Goal: Task Accomplishment & Management: Manage account settings

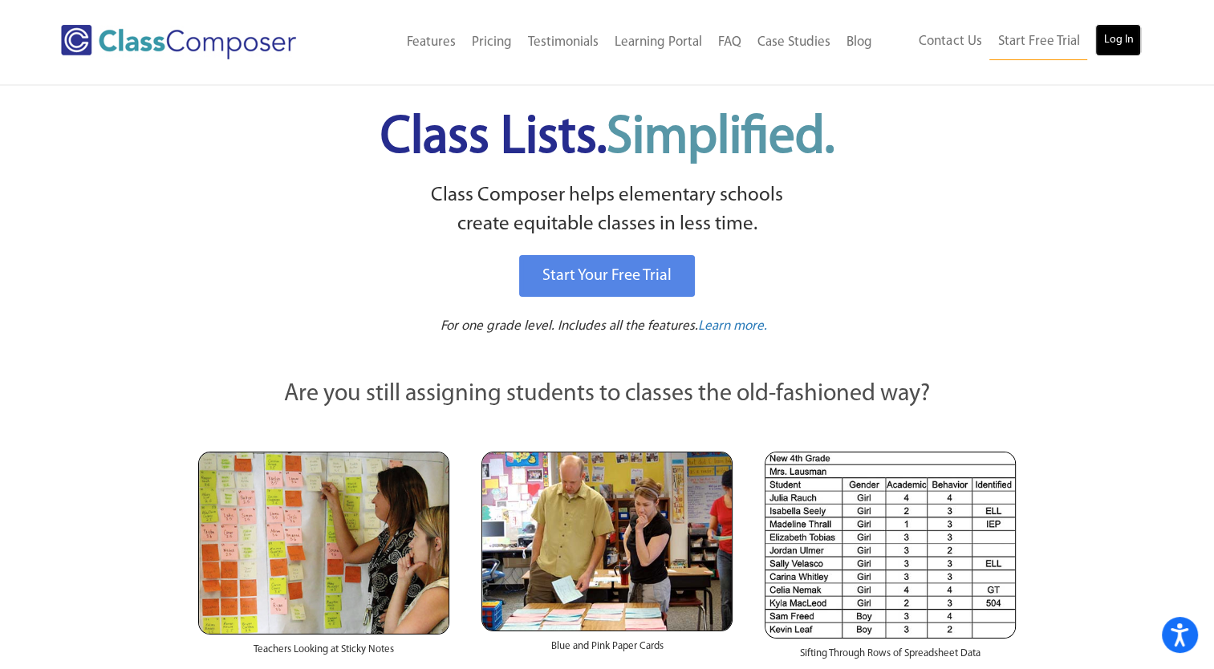
click at [1118, 34] on link "Log In" at bounding box center [1118, 40] width 46 height 32
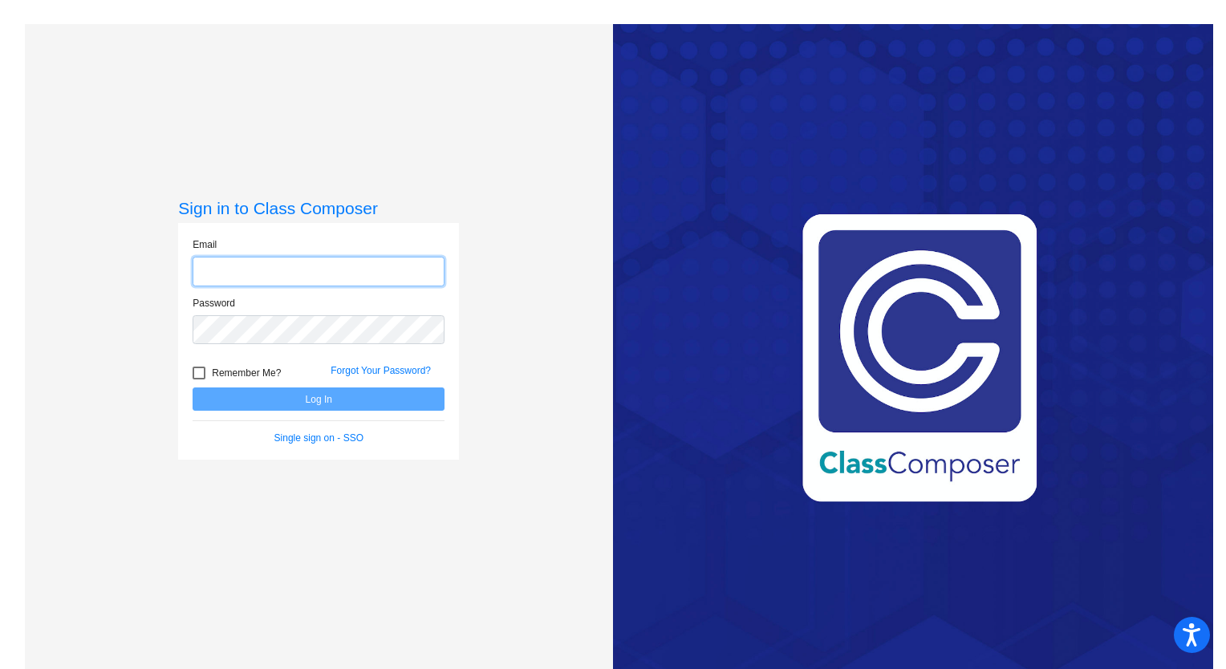
type input "amber.ortiz@hesperiausd.org"
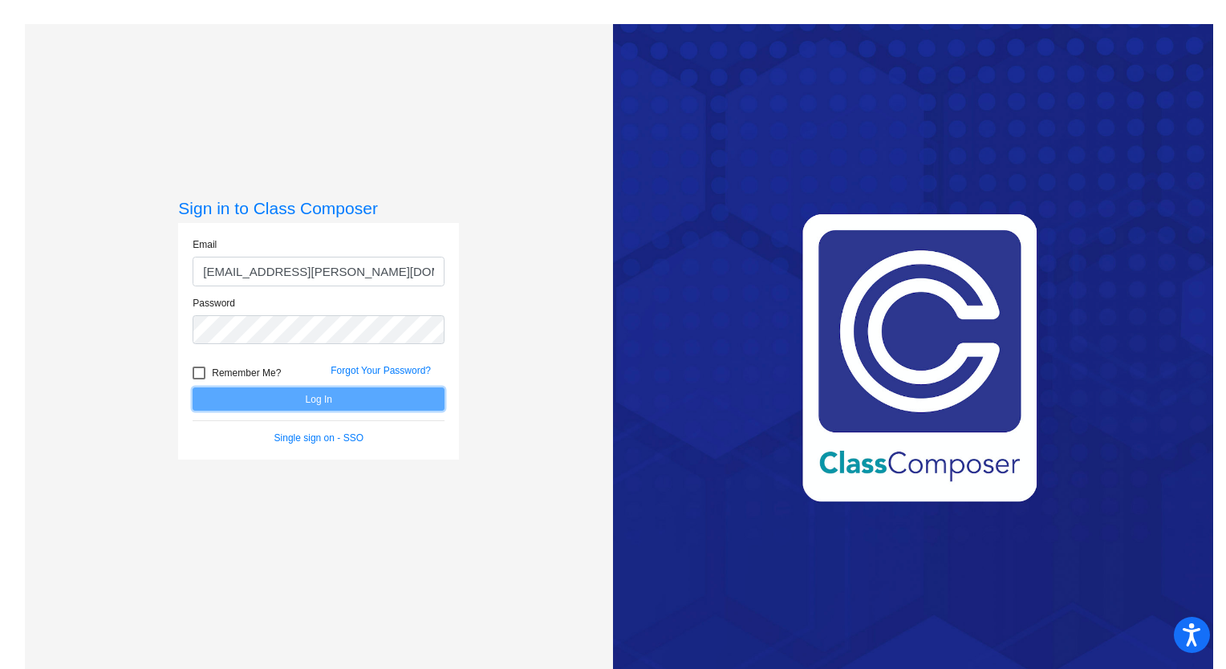
click at [308, 402] on button "Log In" at bounding box center [318, 398] width 252 height 23
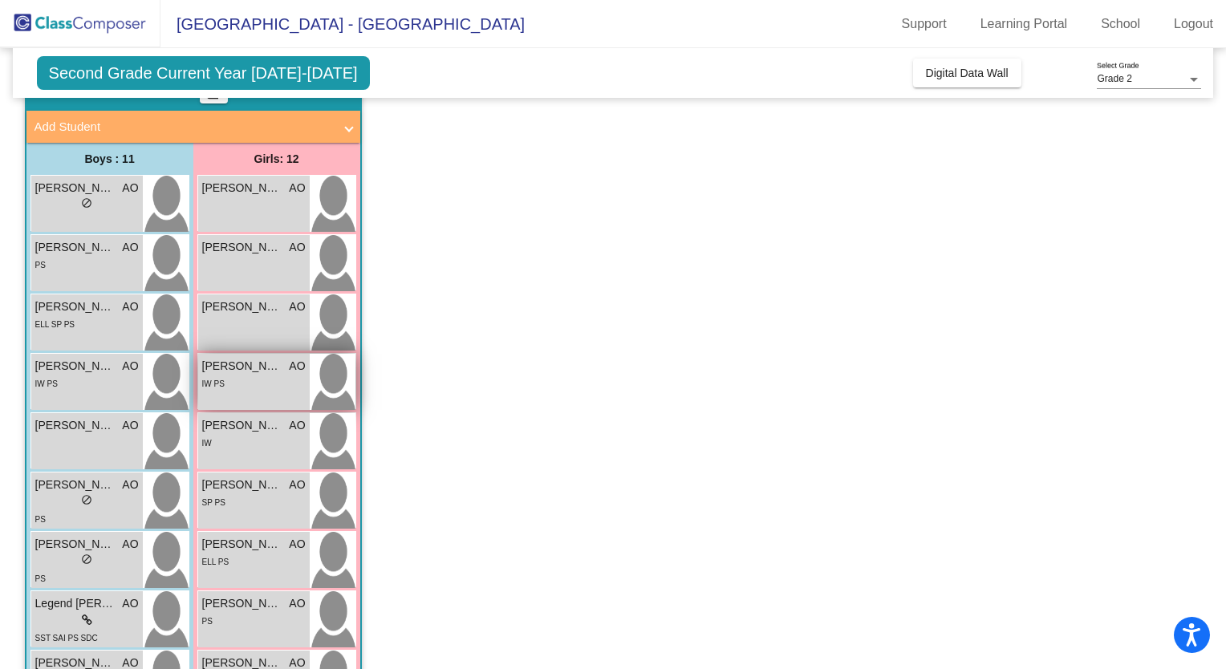
scroll to position [83, 0]
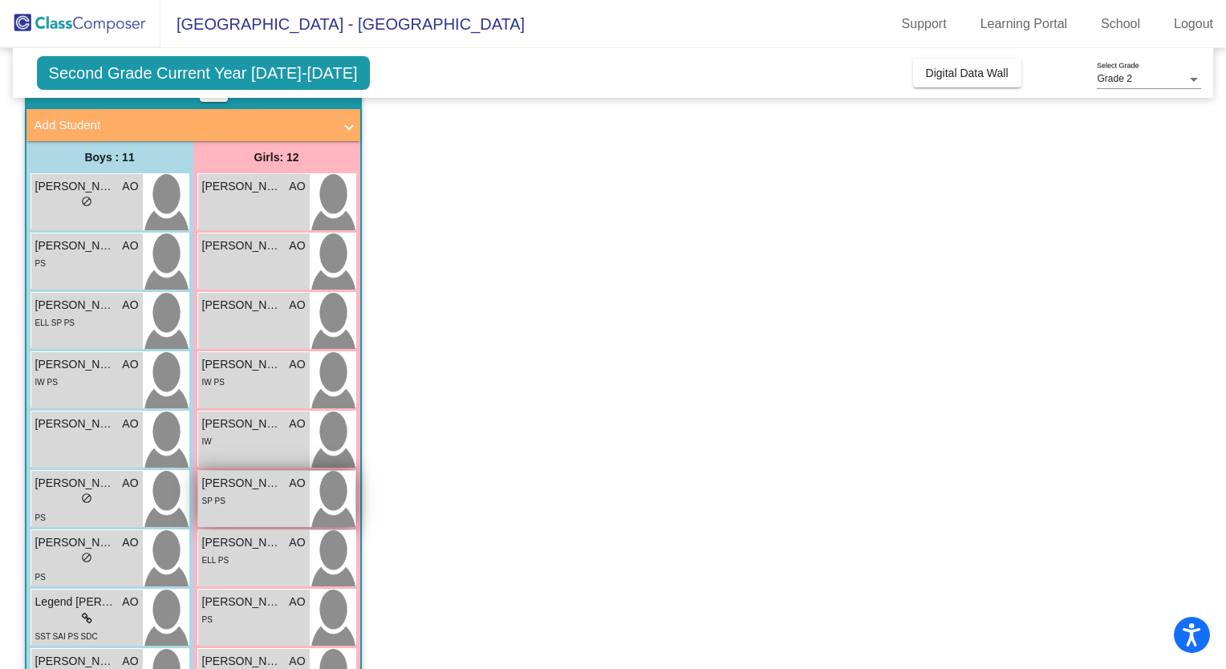
click at [266, 492] on div "SP PS" at bounding box center [253, 500] width 103 height 17
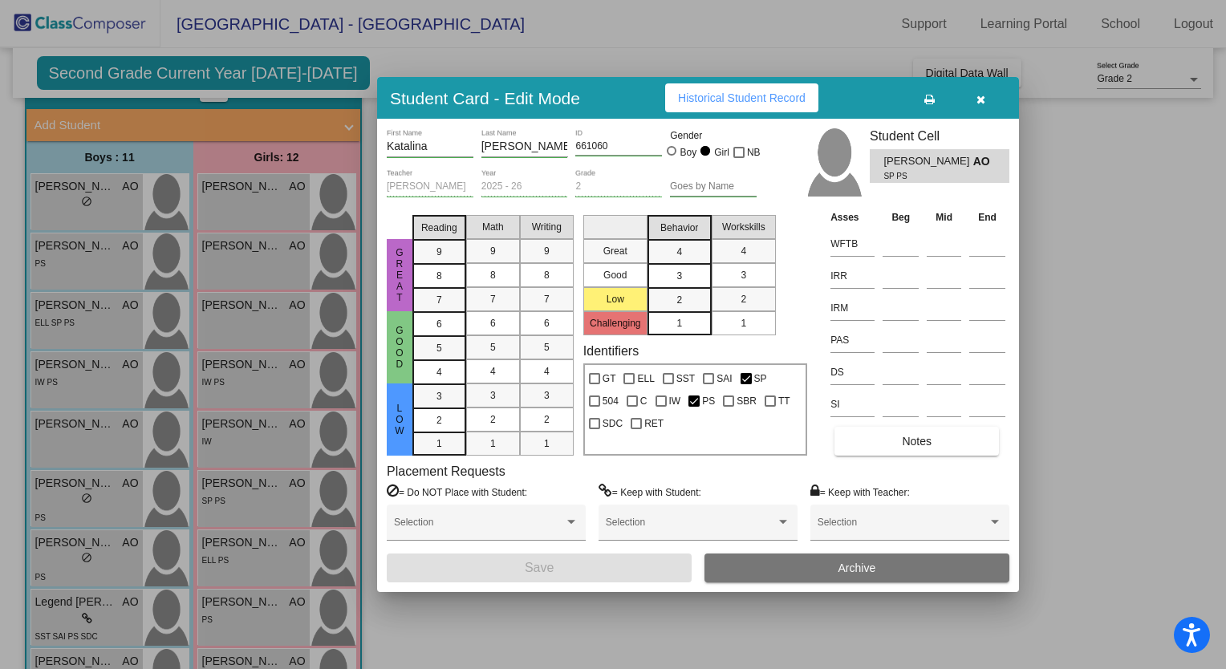
click at [899, 448] on button "Notes" at bounding box center [916, 441] width 164 height 29
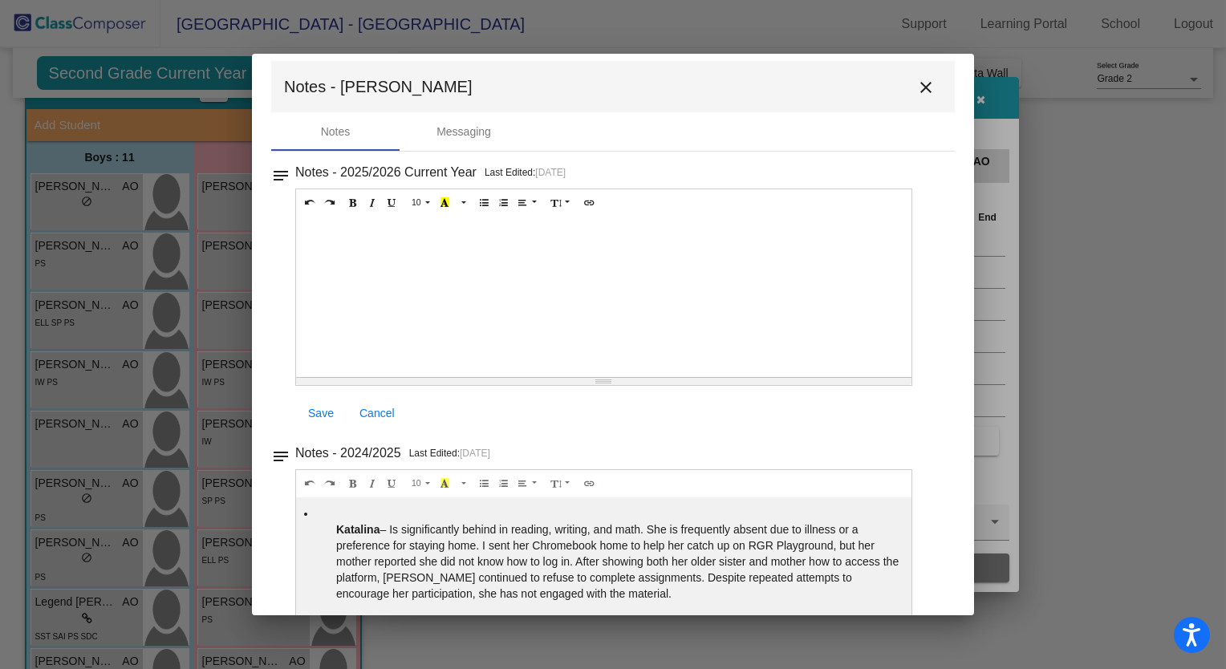
scroll to position [13, 0]
click at [920, 82] on mat-icon "close" at bounding box center [925, 86] width 19 height 19
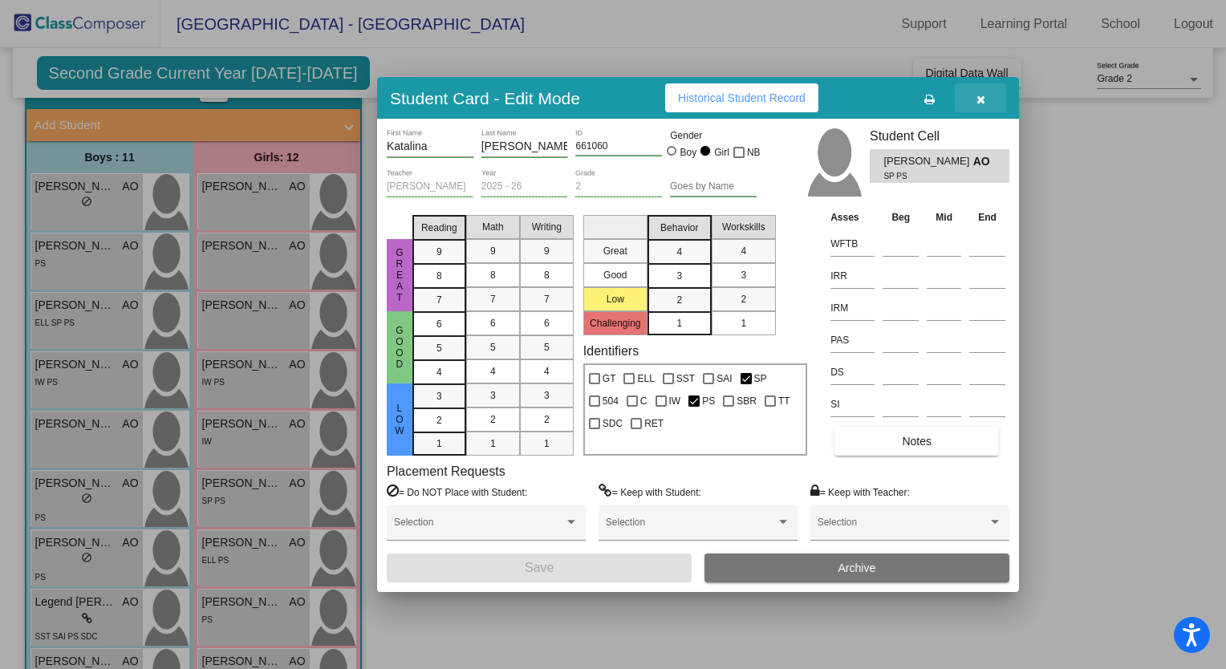
click at [982, 99] on icon "button" at bounding box center [980, 99] width 9 height 11
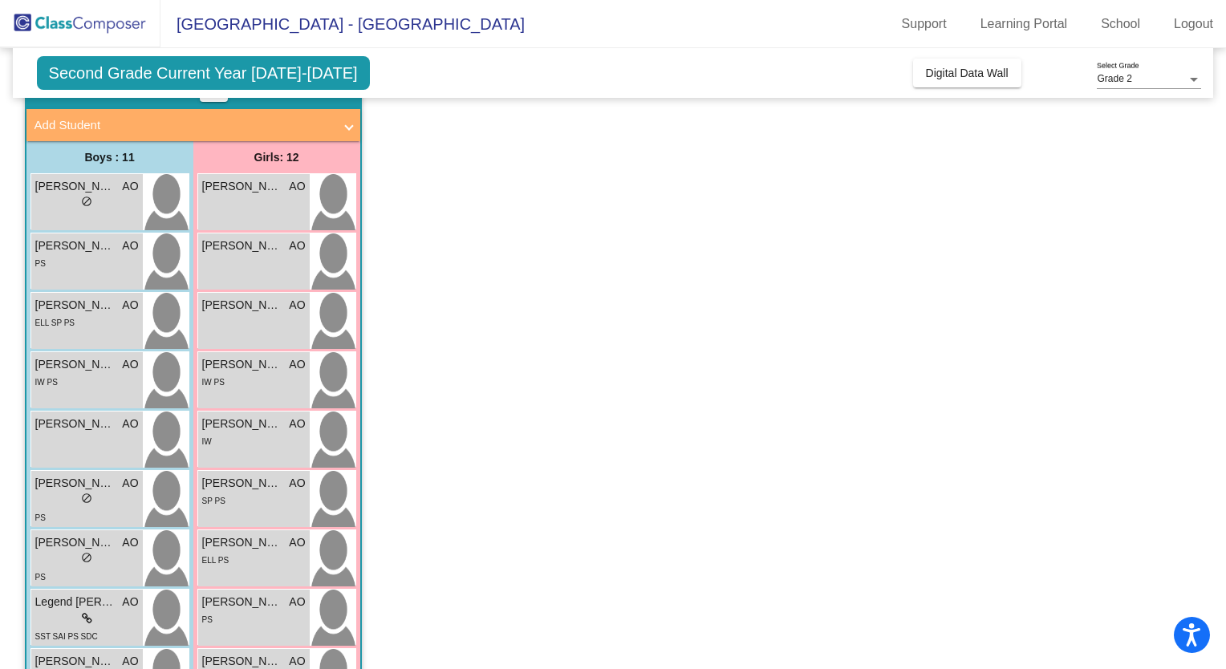
scroll to position [0, 0]
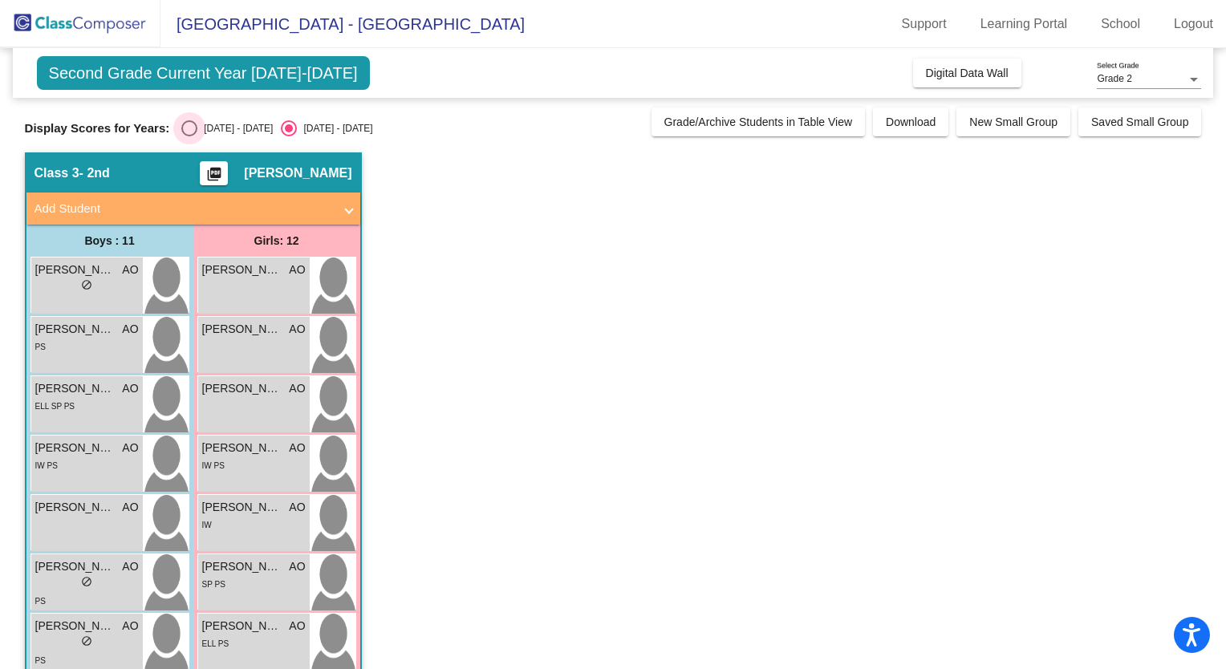
click at [181, 128] on div "Select an option" at bounding box center [189, 128] width 16 height 16
click at [188, 136] on input "2024 - 2025" at bounding box center [188, 136] width 1 height 1
radio input "true"
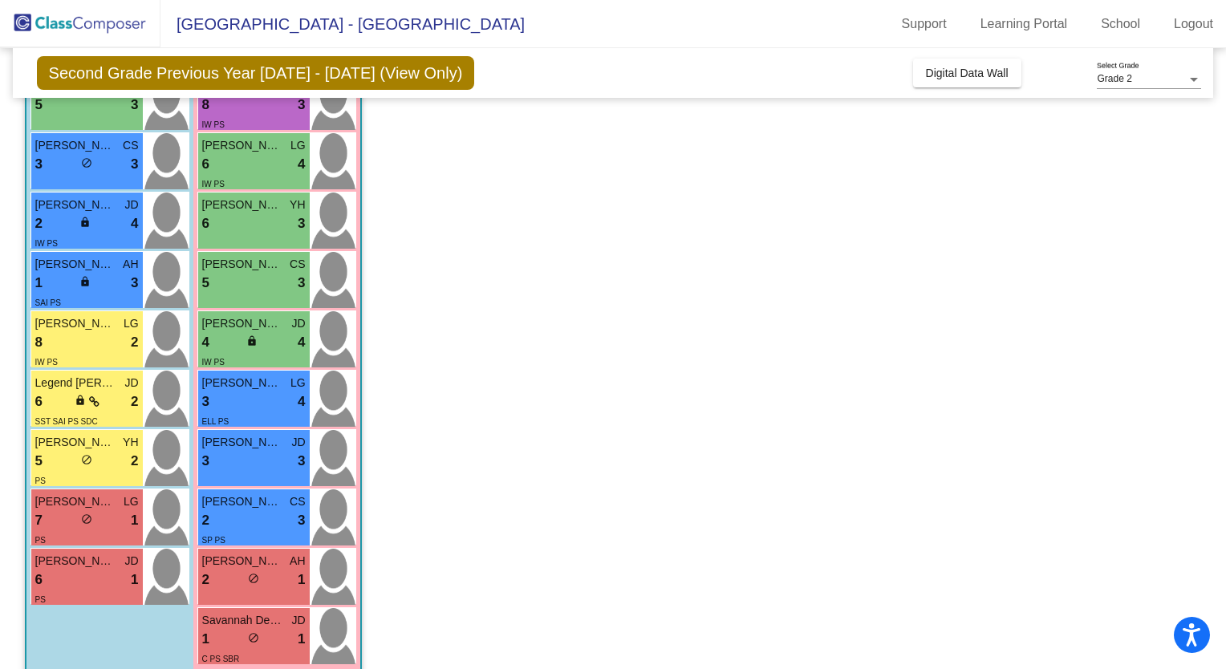
scroll to position [324, 0]
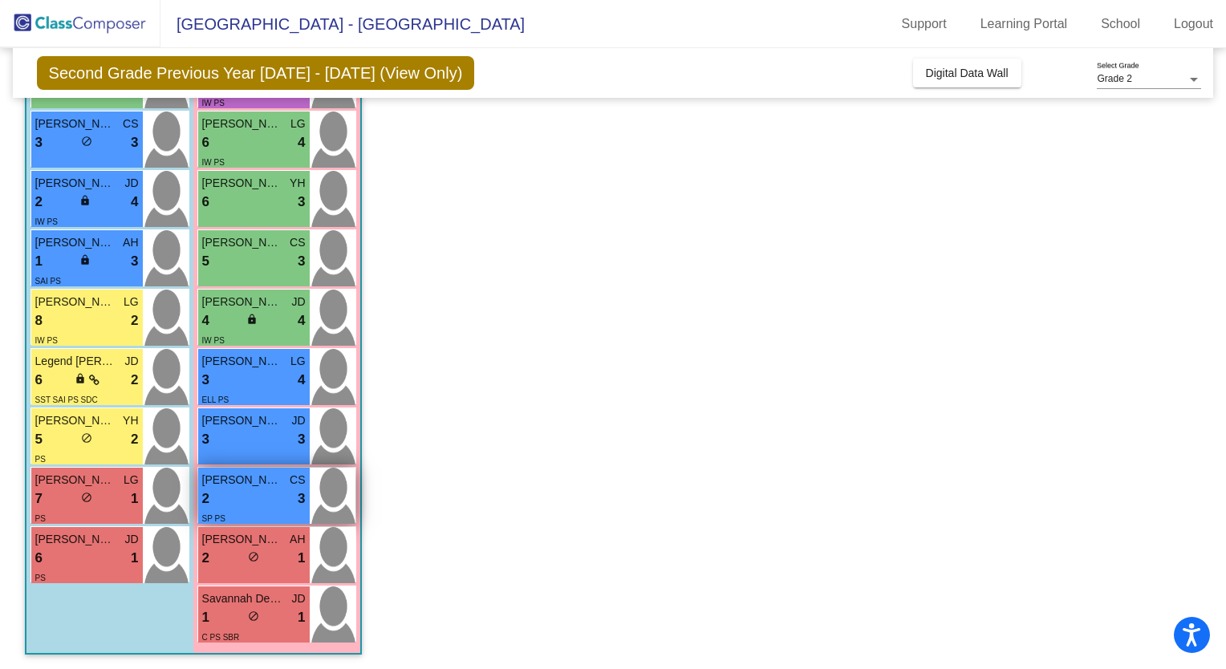
click at [260, 488] on div "2 lock do_not_disturb_alt 3" at bounding box center [253, 498] width 103 height 21
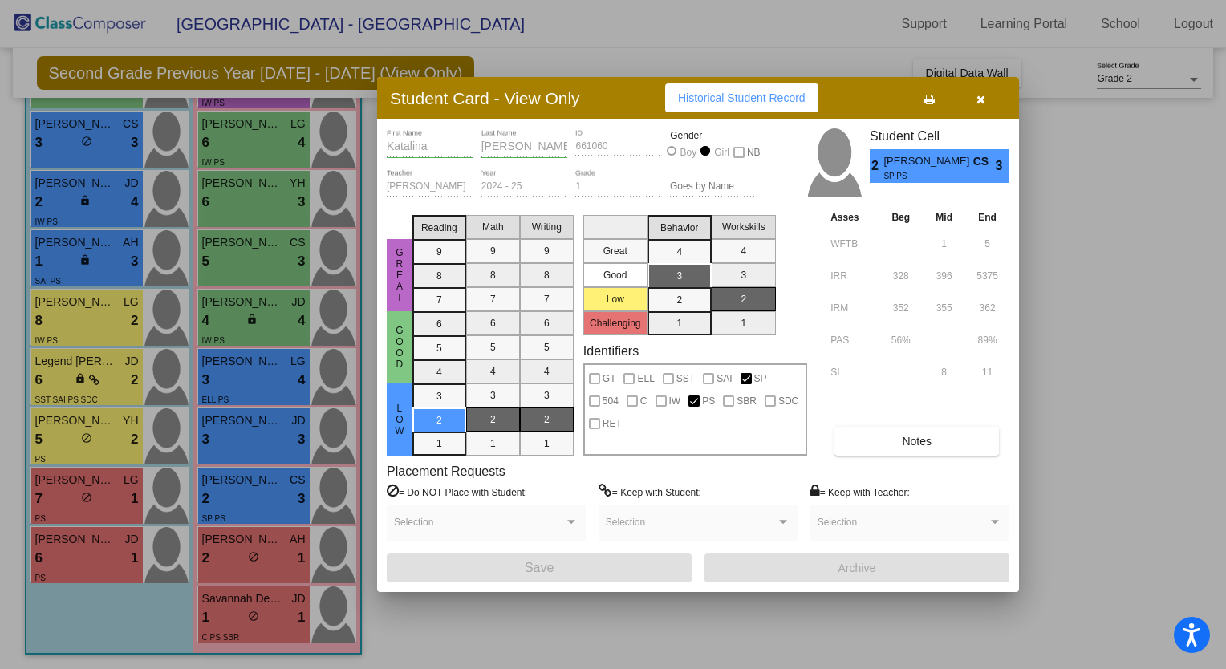
click at [978, 102] on icon "button" at bounding box center [980, 99] width 9 height 11
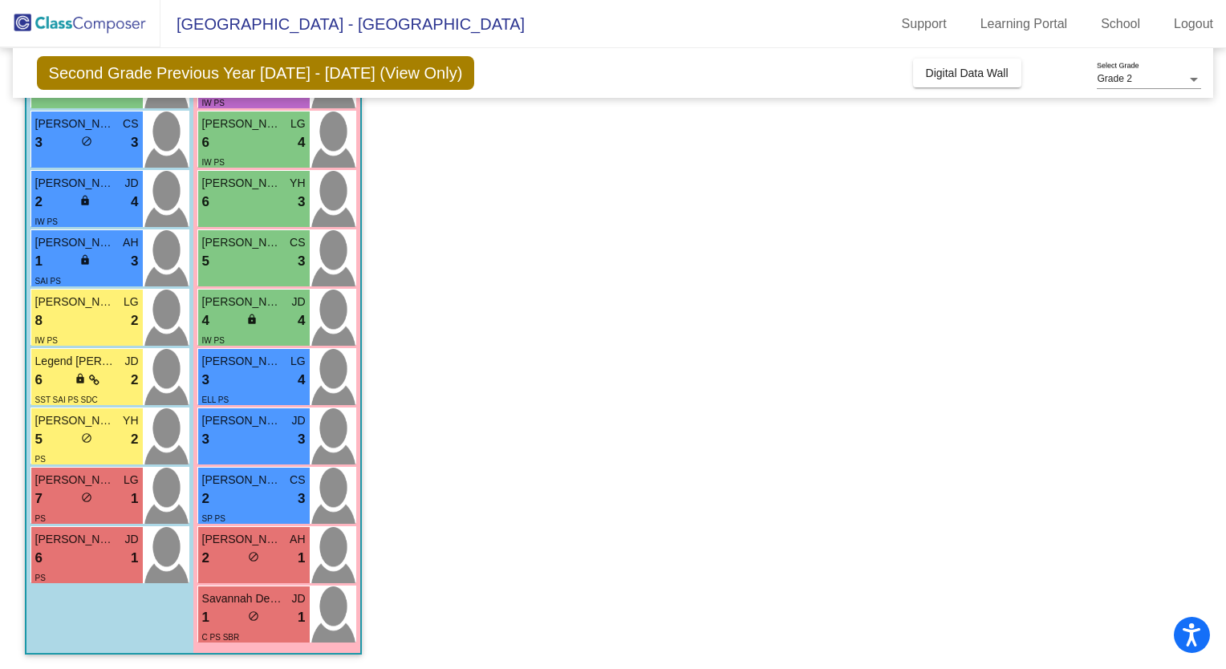
scroll to position [0, 0]
